Goal: Transaction & Acquisition: Purchase product/service

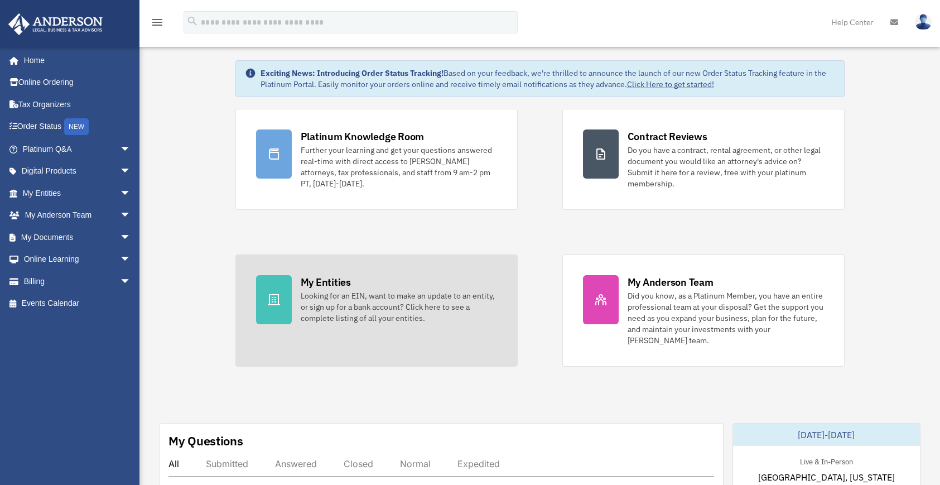
scroll to position [39, 0]
click at [430, 328] on link "My Entities Looking for an EIN, want to make an update to an entity, or sign up…" at bounding box center [376, 310] width 282 height 112
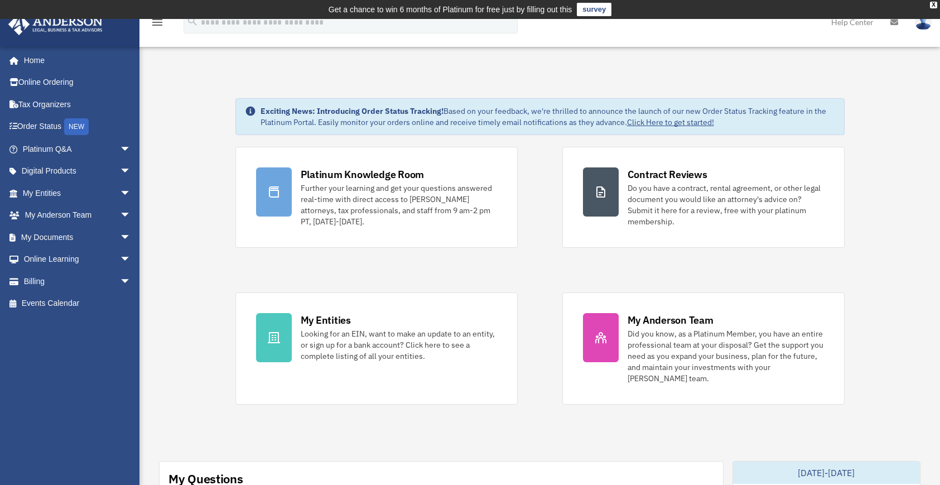
scroll to position [213, 0]
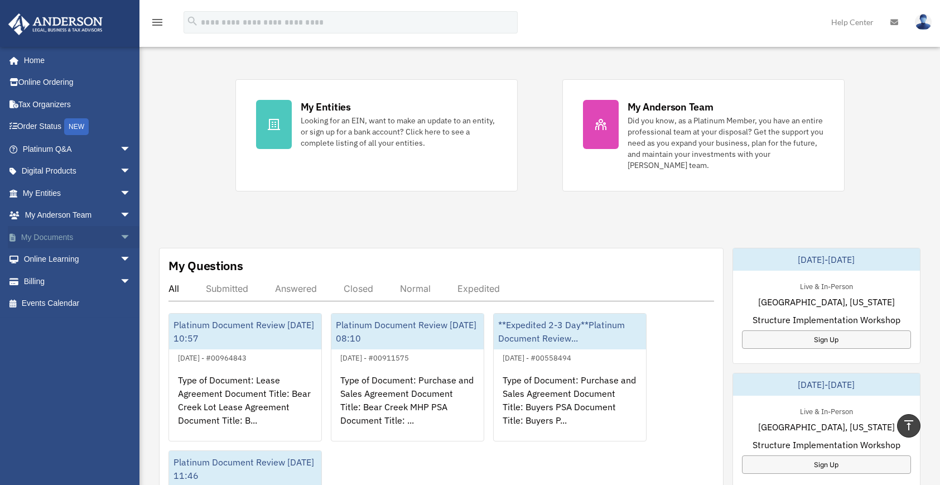
click at [120, 236] on span "arrow_drop_down" at bounding box center [131, 237] width 22 height 23
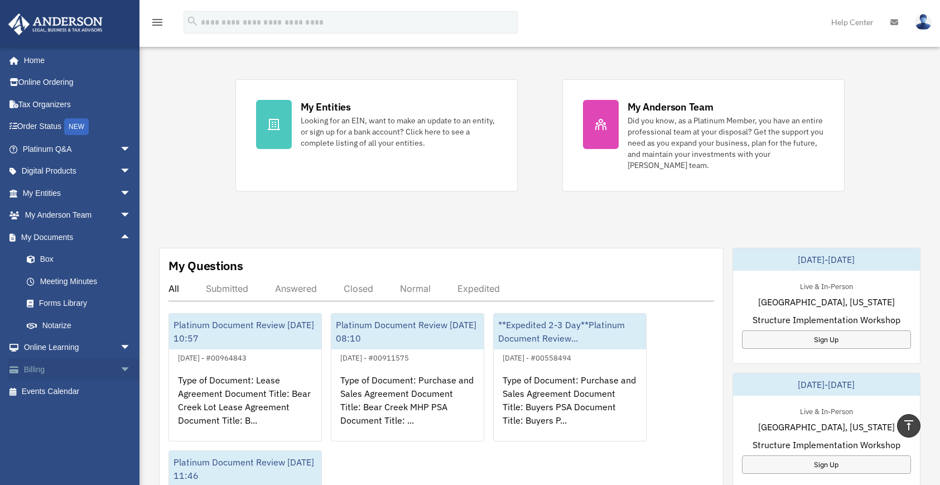
click at [83, 368] on link "Billing arrow_drop_down" at bounding box center [78, 369] width 140 height 22
click at [120, 369] on span "arrow_drop_down" at bounding box center [131, 369] width 22 height 23
click at [78, 393] on link "$ Open Invoices" at bounding box center [82, 392] width 132 height 23
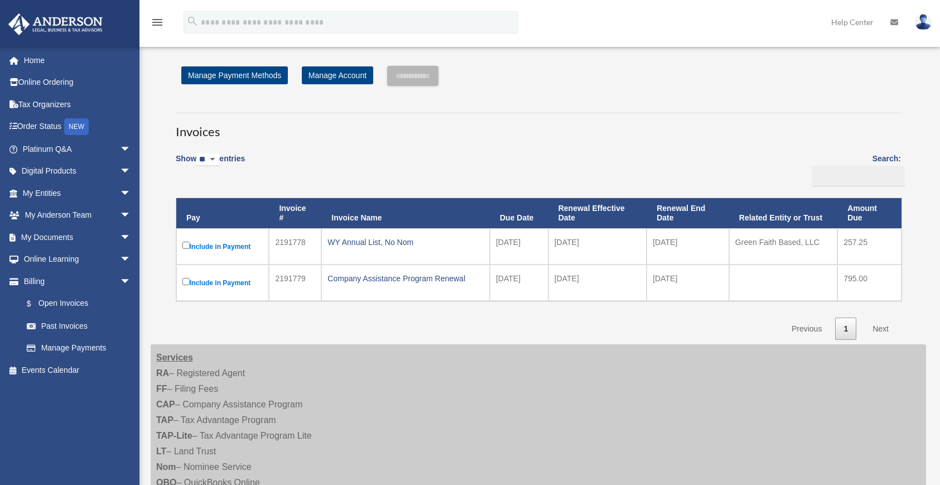
scroll to position [23, 0]
click at [430, 78] on input "**********" at bounding box center [412, 76] width 51 height 20
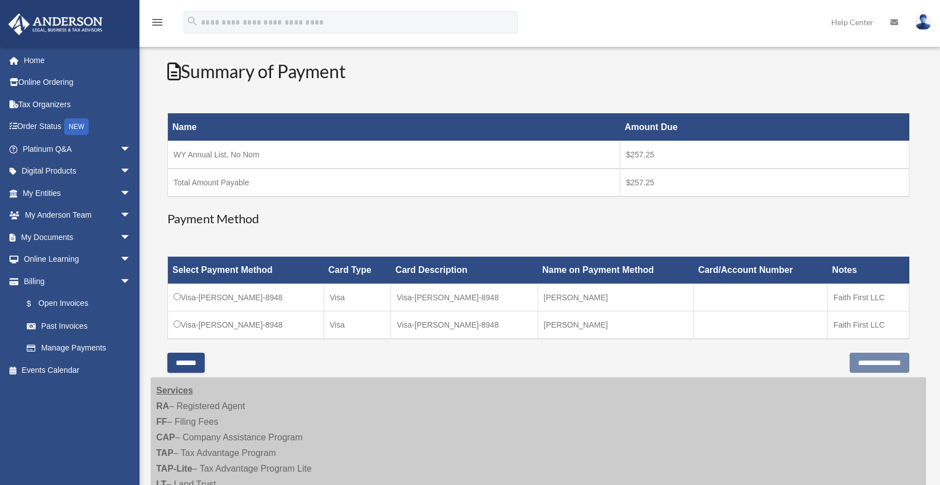
scroll to position [147, 0]
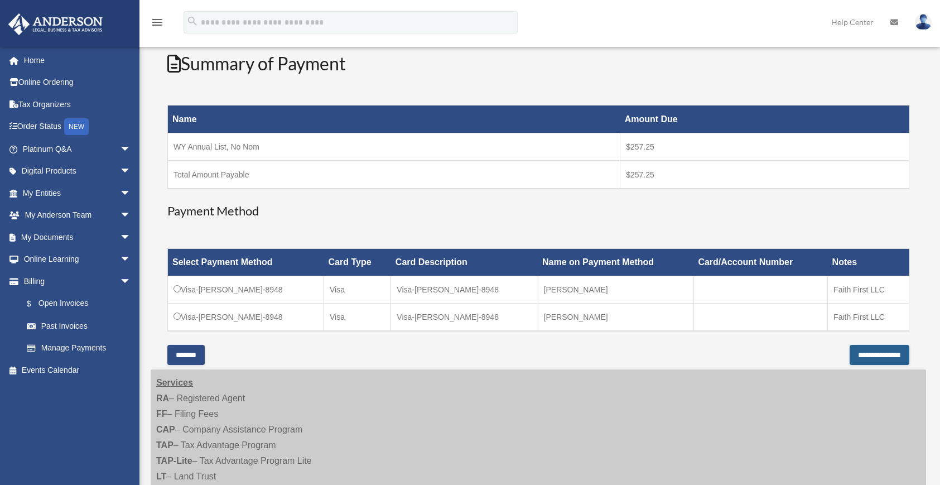
click at [862, 357] on input "**********" at bounding box center [880, 355] width 60 height 20
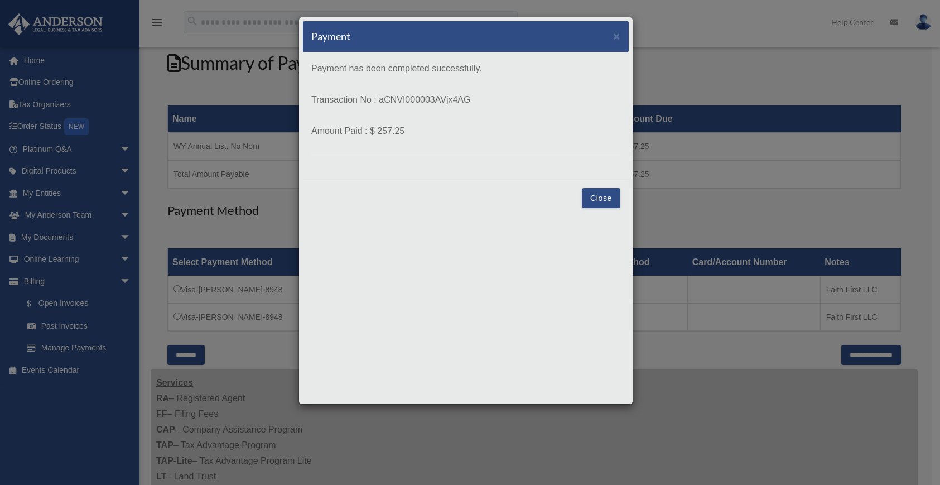
click at [604, 197] on button "Close" at bounding box center [601, 198] width 39 height 20
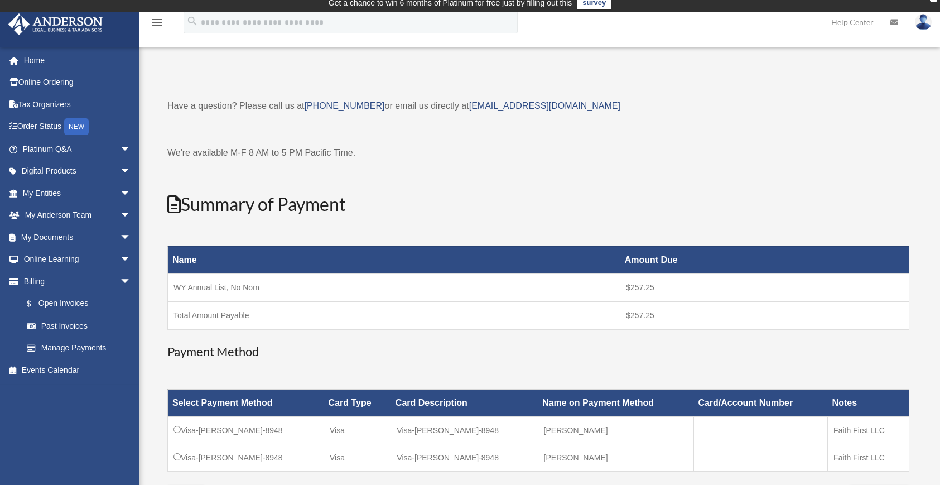
scroll to position [373, 0]
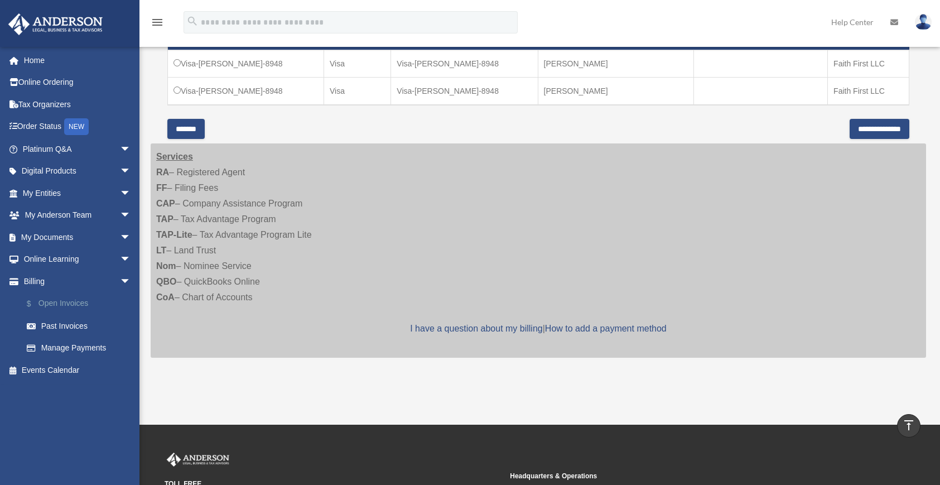
click at [60, 309] on link "$ Open Invoices" at bounding box center [82, 303] width 132 height 23
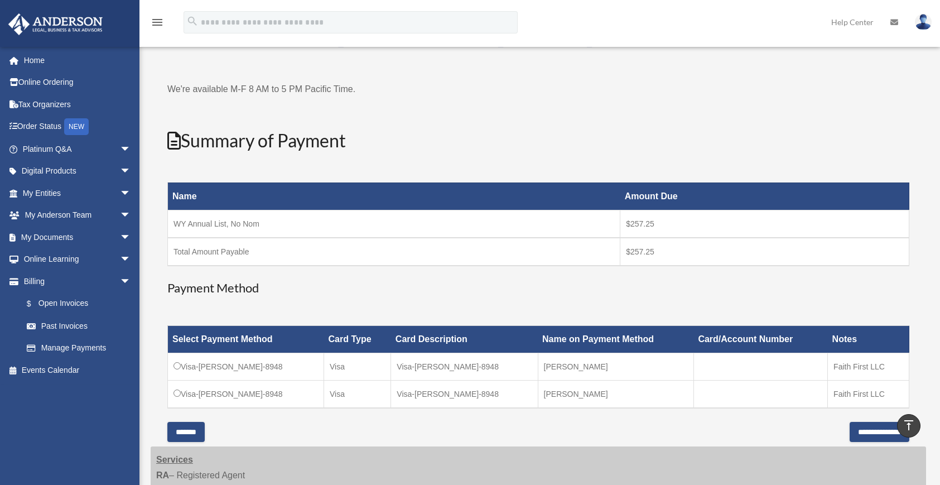
scroll to position [61, 0]
